Goal: Find specific page/section: Find specific page/section

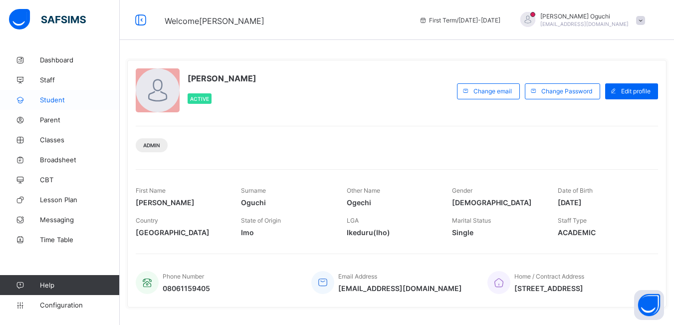
click at [47, 99] on span "Student" at bounding box center [80, 100] width 80 height 8
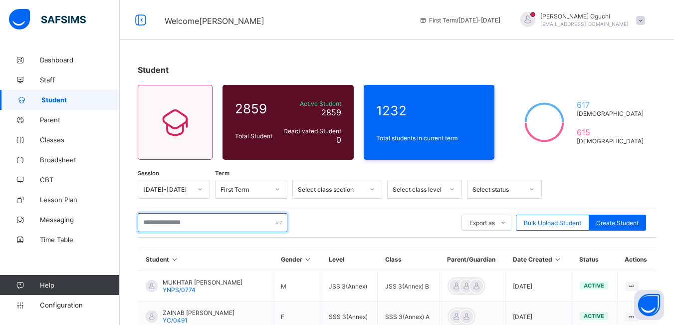
click at [199, 222] on input "text" at bounding box center [213, 222] width 150 height 19
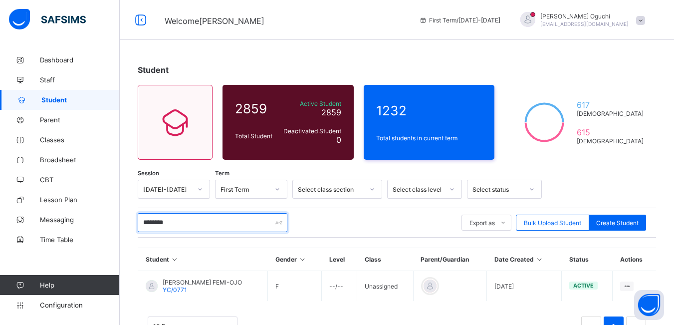
click at [191, 227] on input "********" at bounding box center [213, 222] width 150 height 19
type input "*"
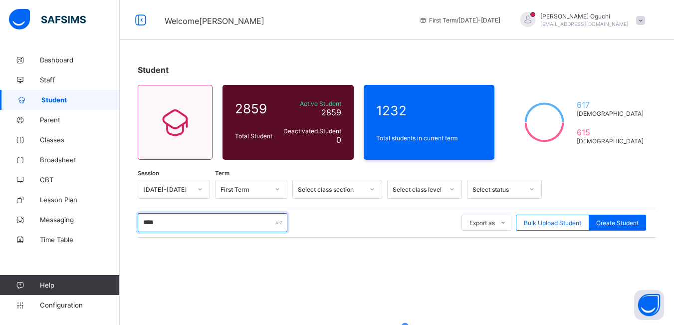
type input "****"
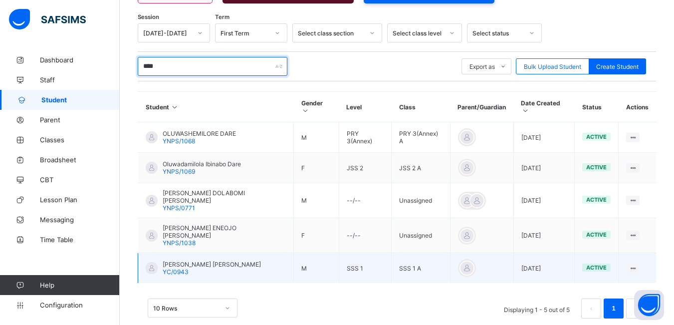
scroll to position [158, 0]
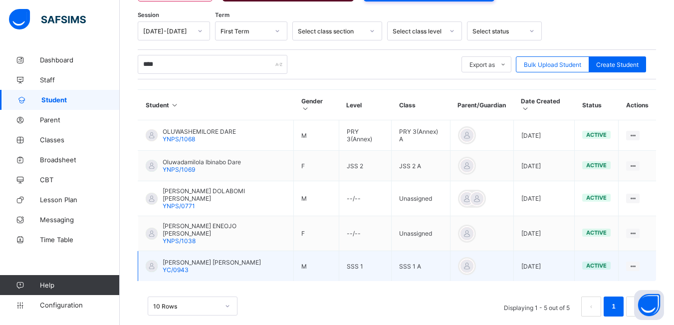
click at [234, 252] on td "Olumide Dare Samuel YC/0943" at bounding box center [216, 266] width 156 height 30
click at [637, 276] on ul "View Profile Edit Student Link Parent/Guardian Delete Student" at bounding box center [597, 312] width 83 height 73
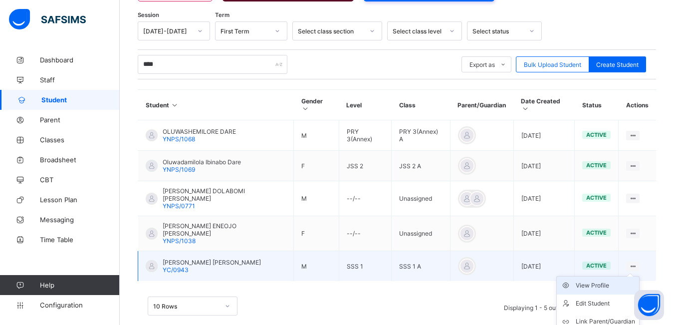
click at [610, 280] on div "View Profile" at bounding box center [604, 285] width 59 height 10
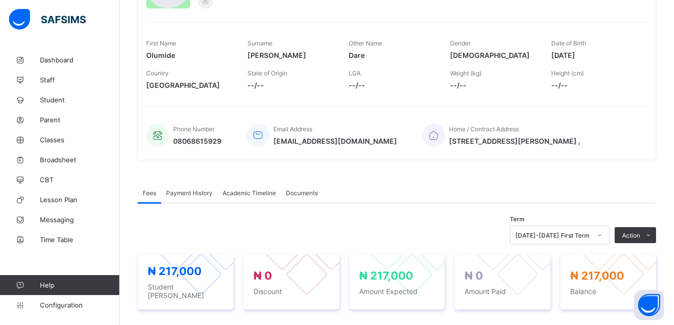
scroll to position [150, 0]
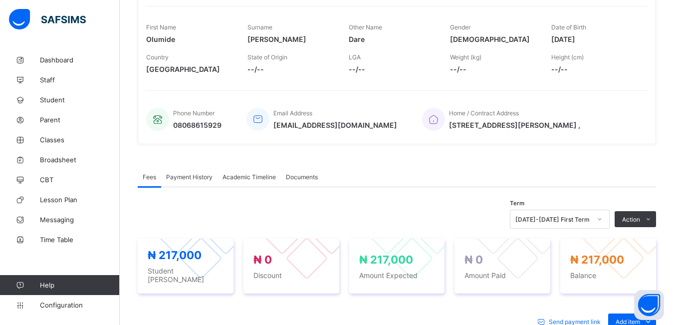
click at [310, 177] on span "Documents" at bounding box center [302, 176] width 32 height 7
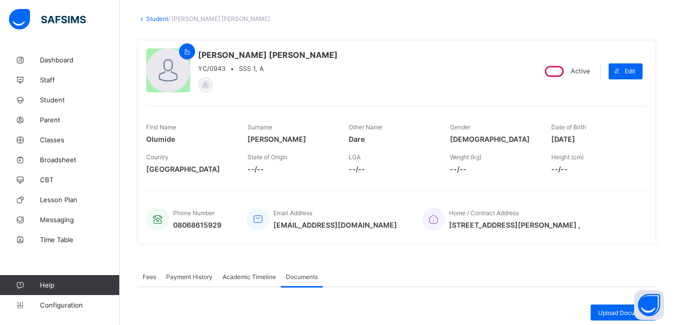
scroll to position [0, 0]
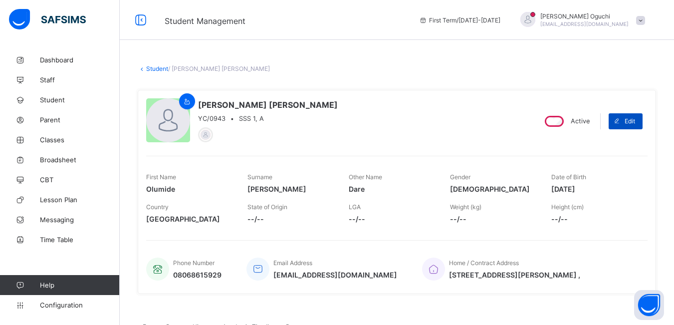
click at [633, 120] on span "Edit" at bounding box center [629, 120] width 10 height 7
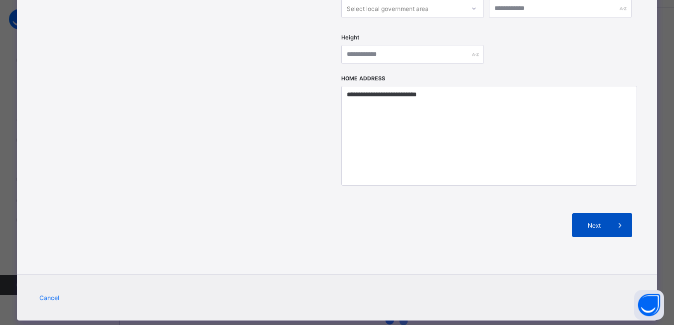
scroll to position [50, 0]
click at [622, 220] on icon at bounding box center [619, 225] width 11 height 10
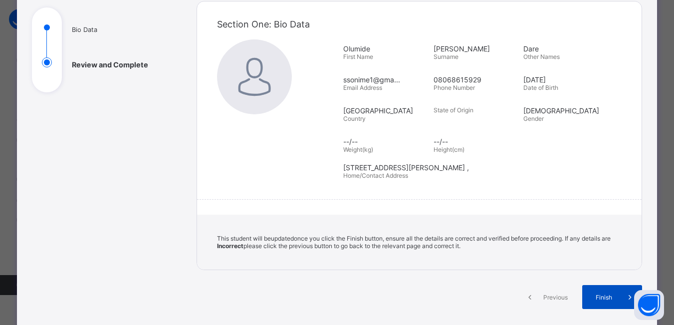
scroll to position [91, 0]
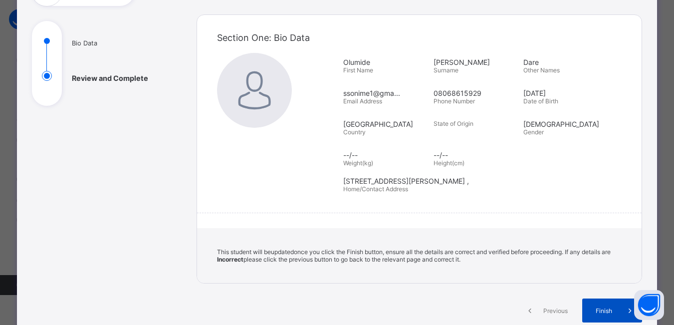
click at [615, 309] on span "Finish" at bounding box center [603, 310] width 28 height 7
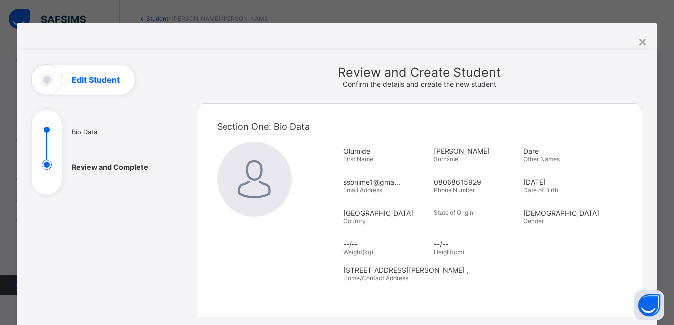
scroll to position [0, 0]
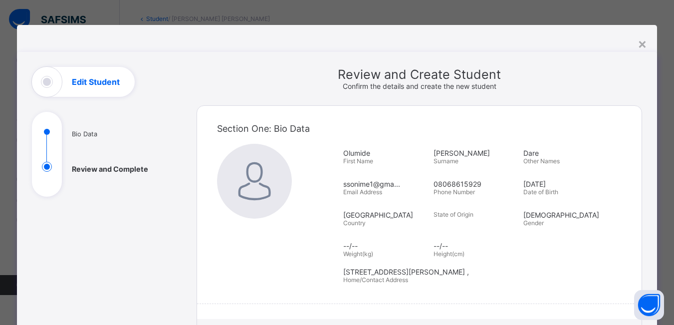
click at [64, 85] on div "Edit Student" at bounding box center [83, 82] width 103 height 30
click at [199, 83] on div "Review and Create Student Confirm the details and create the new student" at bounding box center [418, 78] width 445 height 23
click at [186, 80] on div "**********" at bounding box center [337, 248] width 640 height 393
click at [643, 43] on div "×" at bounding box center [641, 43] width 9 height 17
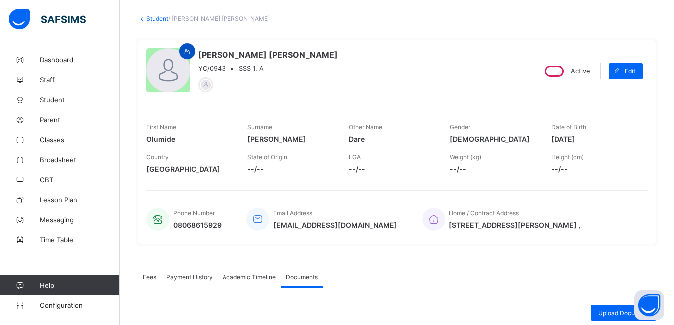
click at [187, 54] on icon at bounding box center [187, 51] width 8 height 7
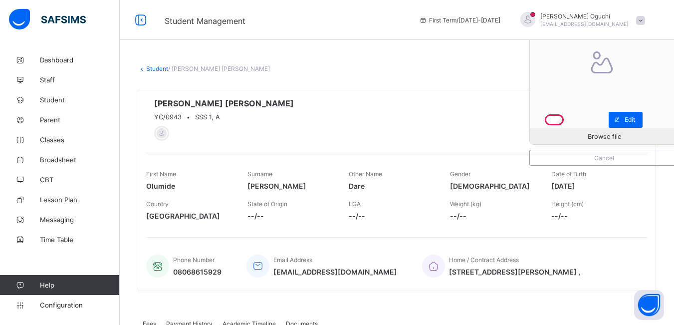
click at [319, 139] on div "Browse file Cancel Olumide Dare Samuel YC/0943 • SSS 1, A" at bounding box center [336, 119] width 381 height 42
click at [54, 98] on span "Student" at bounding box center [80, 100] width 80 height 8
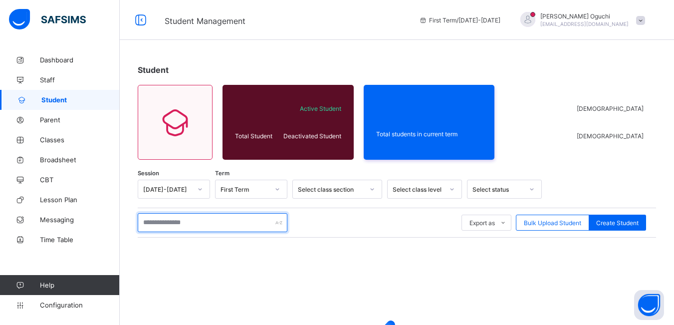
click at [202, 218] on input "text" at bounding box center [213, 222] width 150 height 19
click at [202, 223] on input "text" at bounding box center [213, 222] width 150 height 19
type input "****"
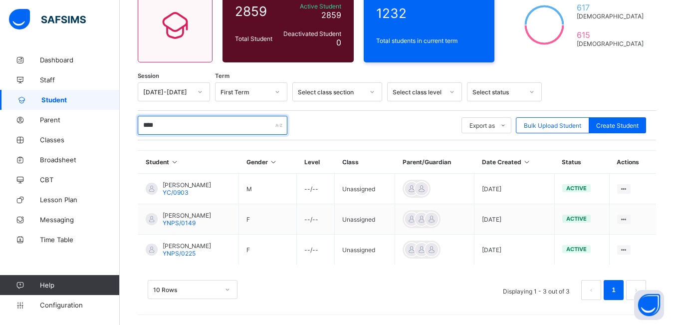
scroll to position [100, 0]
